Goal: Information Seeking & Learning: Find specific fact

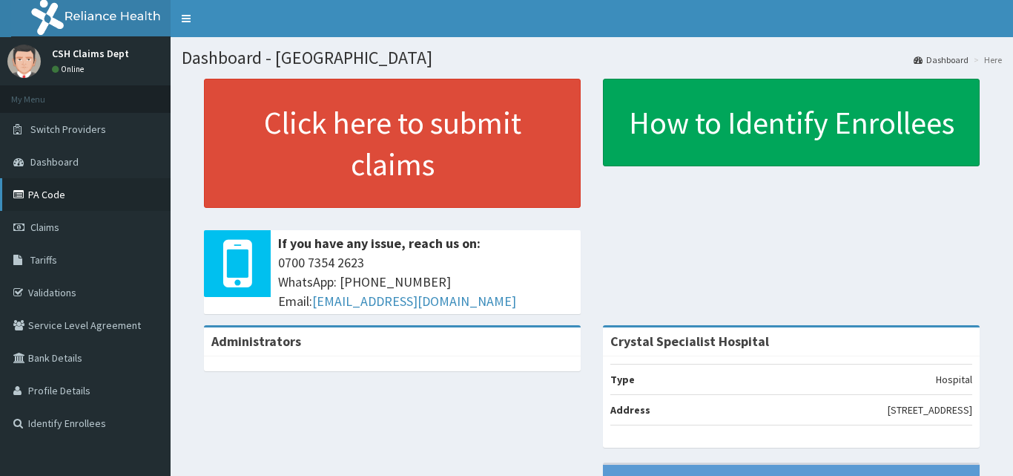
click at [42, 198] on link "PA Code" at bounding box center [85, 194] width 171 height 33
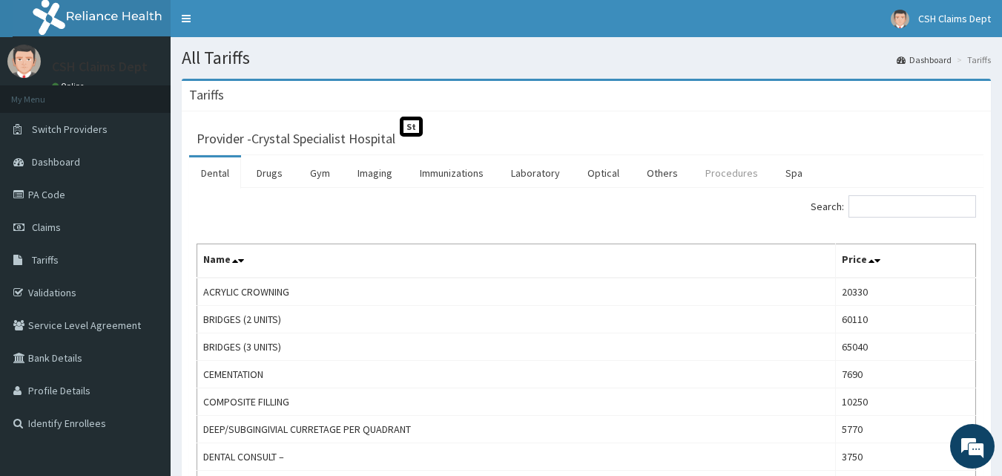
click at [724, 176] on link "Procedures" at bounding box center [732, 172] width 76 height 31
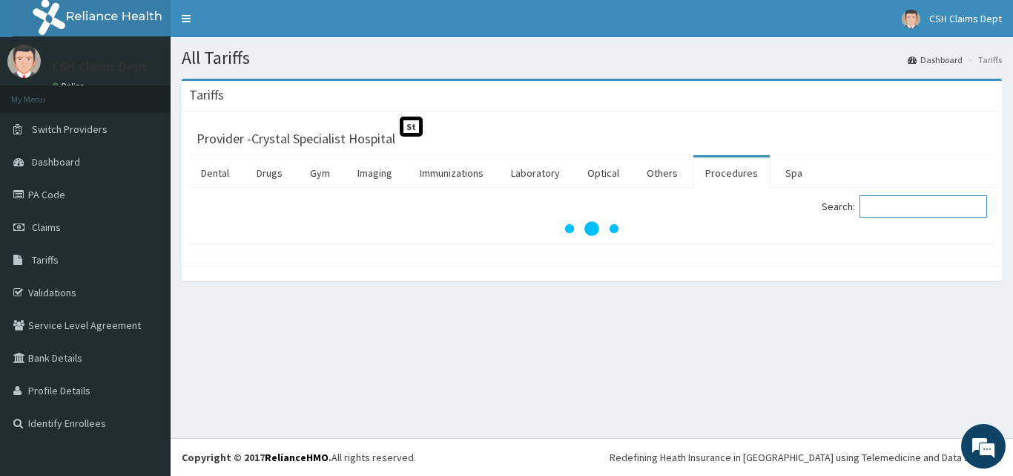
click at [896, 216] on input "Search:" at bounding box center [924, 206] width 128 height 22
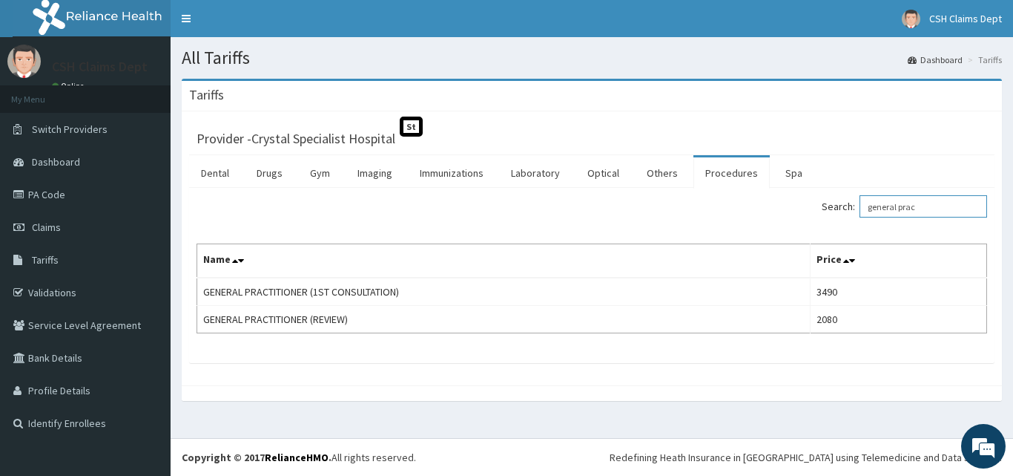
type input "general prac"
